Goal: Task Accomplishment & Management: Complete application form

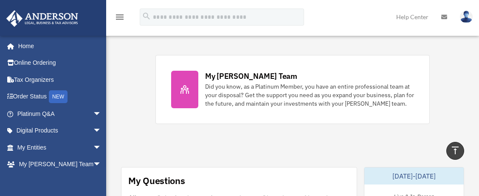
scroll to position [373, 0]
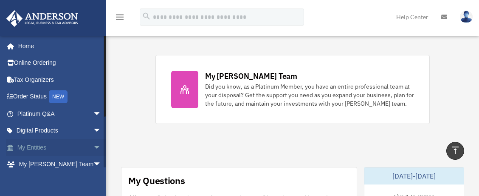
click at [43, 146] on link "My Entities arrow_drop_down" at bounding box center [60, 147] width 108 height 17
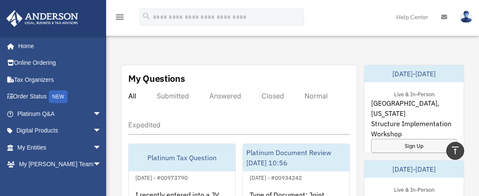
scroll to position [479, 0]
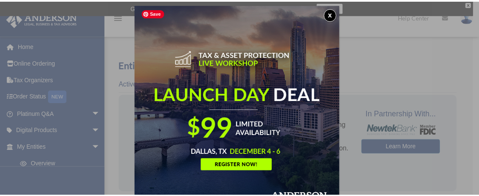
scroll to position [4, 0]
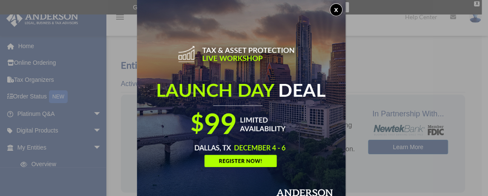
click at [338, 12] on button "x" at bounding box center [335, 9] width 13 height 13
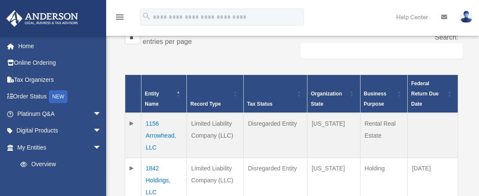
scroll to position [213, 0]
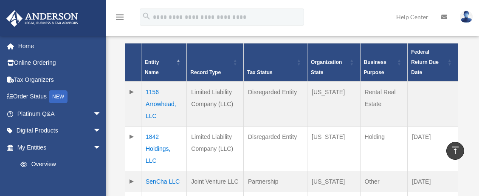
click at [128, 91] on td at bounding box center [133, 103] width 16 height 45
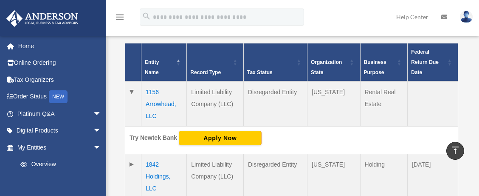
click at [156, 101] on td "1156 Arrowhead, LLC" at bounding box center [164, 103] width 45 height 45
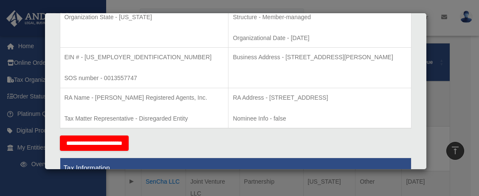
scroll to position [266, 0]
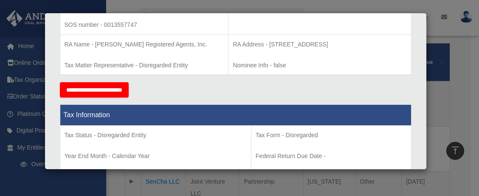
click at [120, 91] on input "**********" at bounding box center [94, 89] width 69 height 15
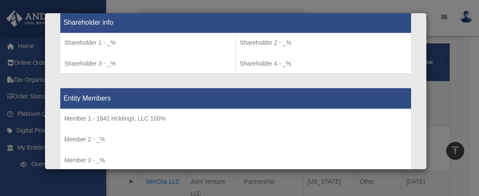
scroll to position [738, 0]
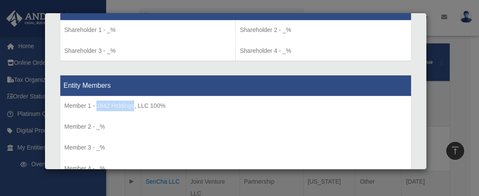
drag, startPoint x: 96, startPoint y: 102, endPoint x: 133, endPoint y: 101, distance: 36.6
click at [133, 101] on p "Member 1 - 1842 Holdings, LLC 100%" at bounding box center [236, 105] width 343 height 11
copy p "1842 Holdings"
click at [110, 102] on p "Member 1 - 1842 Holdings, LLC 100%" at bounding box center [236, 105] width 343 height 11
drag, startPoint x: 97, startPoint y: 102, endPoint x: 147, endPoint y: 100, distance: 50.2
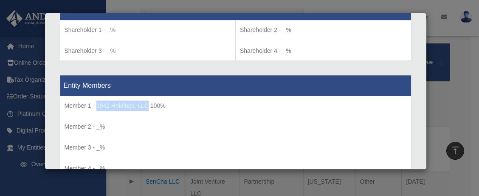
click at [147, 100] on p "Member 1 - 1842 Holdings, LLC 100%" at bounding box center [236, 105] width 343 height 11
copy p "1842 Holdings, LLC"
click at [454, 102] on div "Details × Articles Sent Organizational Date" at bounding box center [239, 98] width 479 height 196
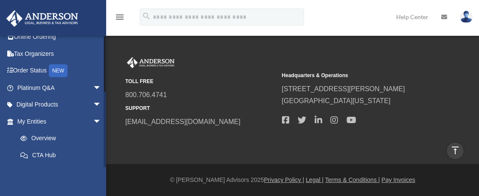
scroll to position [0, 0]
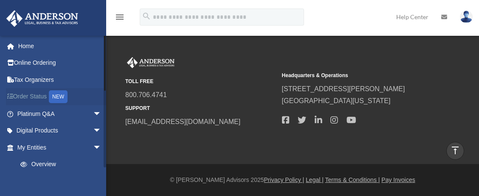
click at [29, 96] on link "Order Status NEW" at bounding box center [60, 96] width 108 height 17
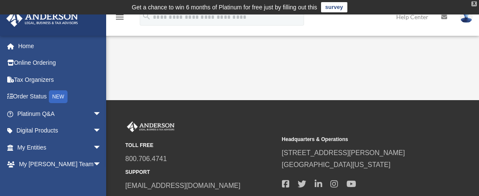
click at [476, 3] on div "X" at bounding box center [475, 3] width 6 height 5
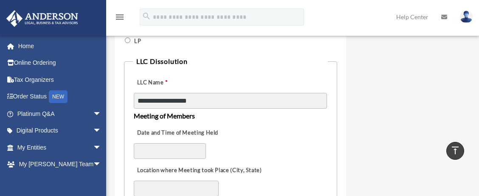
scroll to position [478, 0]
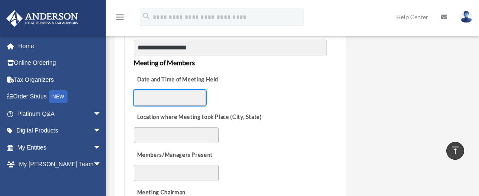
click at [149, 96] on input "Date and Time of Meeting Held" at bounding box center [170, 98] width 72 height 16
drag, startPoint x: 149, startPoint y: 96, endPoint x: 137, endPoint y: 98, distance: 12.1
click at [137, 98] on input "Date and Time of Meeting Held" at bounding box center [170, 98] width 72 height 16
type input "*********"
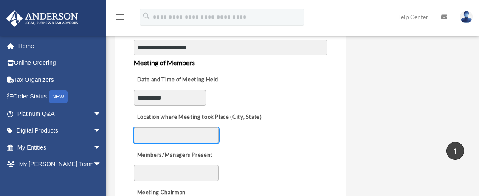
click at [166, 135] on input "Location where Meeting took Place (City, State)" at bounding box center [176, 135] width 85 height 16
type input "**********"
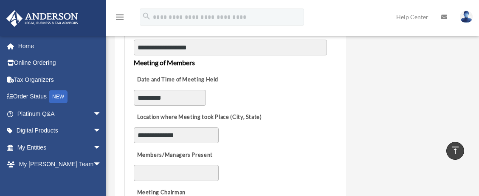
select select "********"
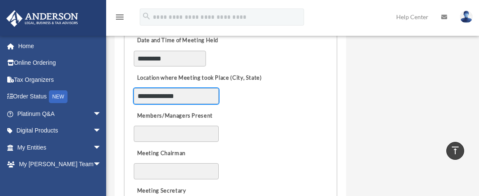
scroll to position [531, 0]
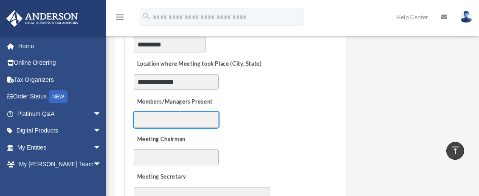
click at [149, 115] on input "Members/Managers Present" at bounding box center [176, 119] width 85 height 16
click at [149, 117] on input "Members/Managers Present" at bounding box center [176, 119] width 85 height 16
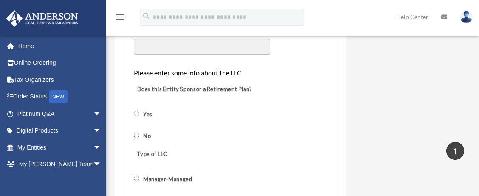
scroll to position [691, 0]
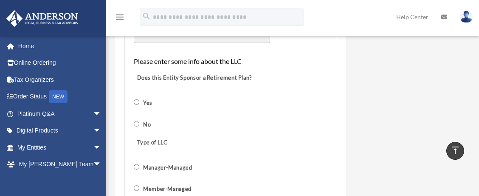
type input "**********"
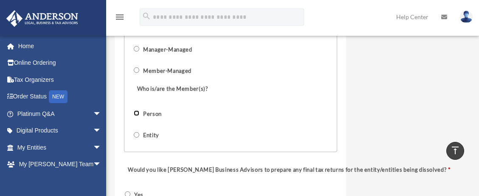
scroll to position [846, 0]
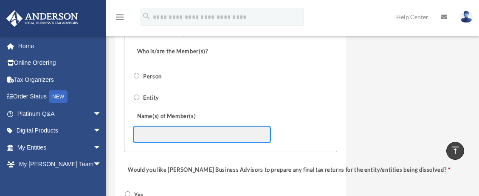
click at [159, 135] on input "Name(s) of Member(s)" at bounding box center [202, 134] width 136 height 16
type input "**********"
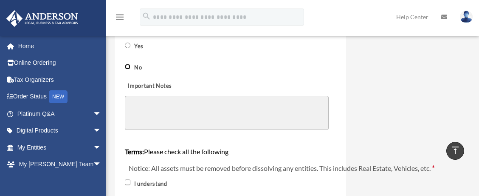
scroll to position [1005, 0]
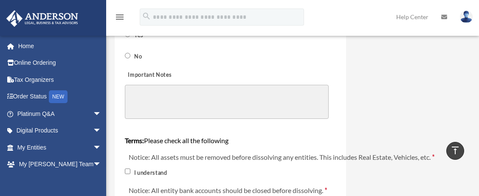
click at [201, 93] on textarea "Important Notes" at bounding box center [227, 102] width 204 height 34
drag, startPoint x: 255, startPoint y: 93, endPoint x: 224, endPoint y: 91, distance: 31.5
click at [224, 91] on textarea "**********" at bounding box center [227, 102] width 204 height 34
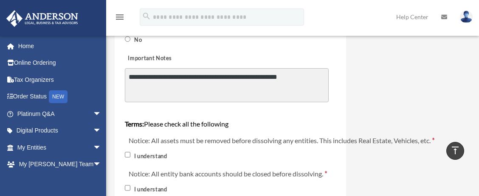
scroll to position [1058, 0]
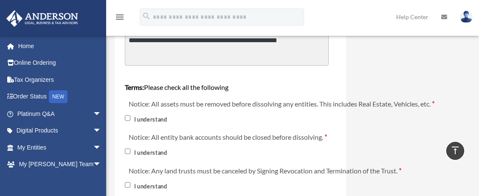
type textarea "**********"
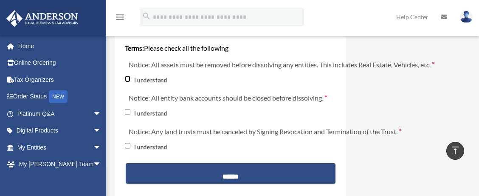
scroll to position [1112, 0]
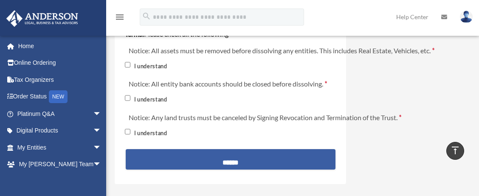
click at [238, 164] on input "******" at bounding box center [231, 159] width 210 height 20
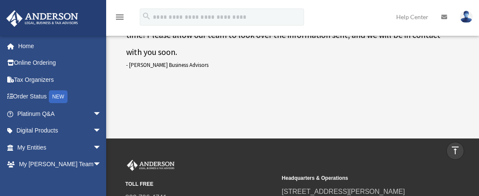
scroll to position [70, 0]
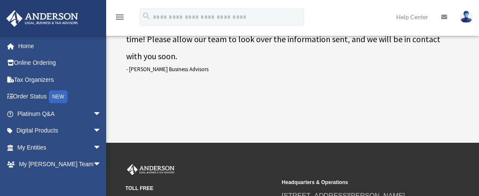
click at [464, 18] on img at bounding box center [466, 17] width 13 height 12
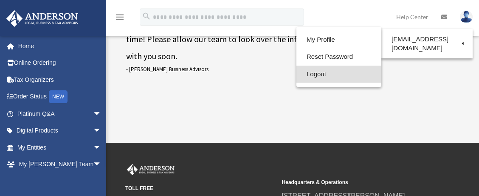
click at [306, 77] on link "Logout" at bounding box center [339, 73] width 85 height 17
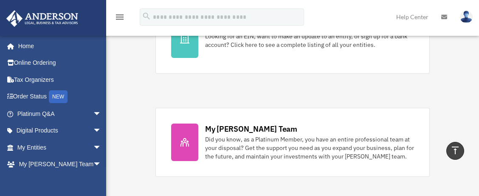
scroll to position [319, 0]
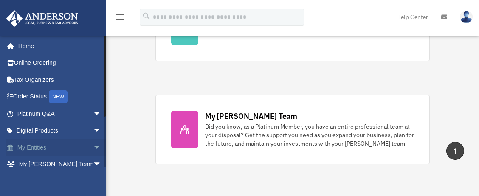
click at [76, 141] on link "My Entities arrow_drop_down" at bounding box center [60, 147] width 108 height 17
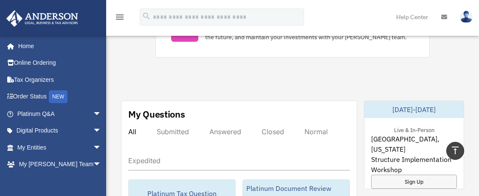
scroll to position [478, 0]
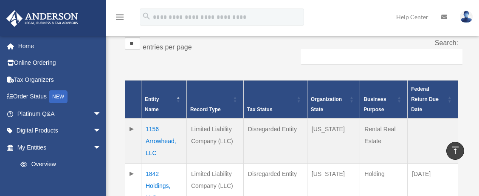
scroll to position [159, 0]
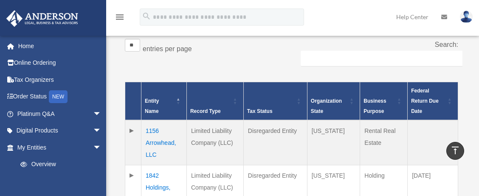
click at [156, 131] on td "1156 Arrowhead, LLC" at bounding box center [164, 142] width 45 height 45
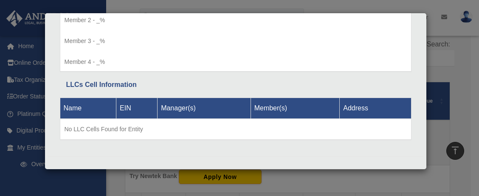
scroll to position [844, 0]
click at [463, 59] on div "Details × Articles Sent Organizational Date" at bounding box center [239, 98] width 479 height 196
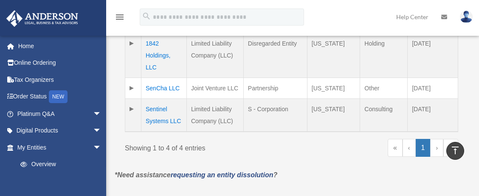
scroll to position [511, 0]
